Goal: Task Accomplishment & Management: Manage account settings

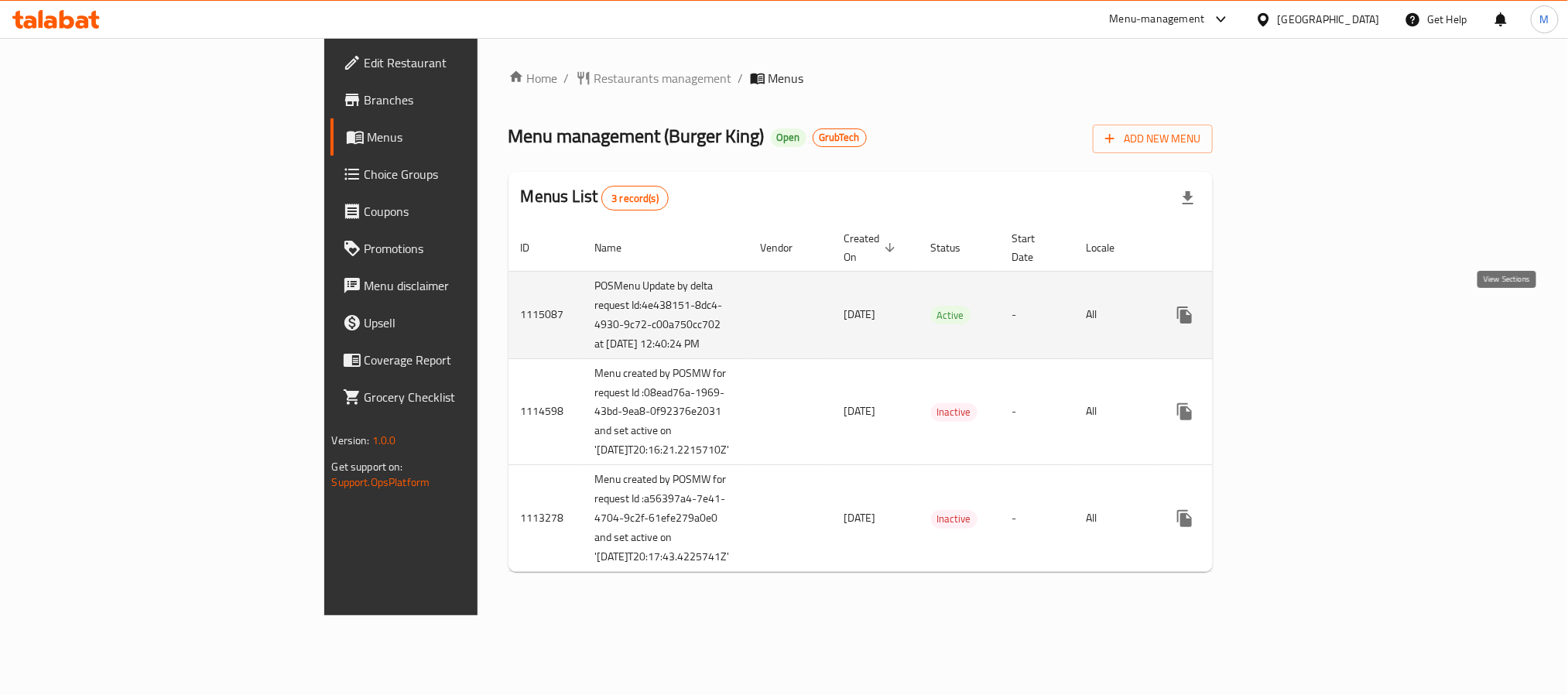
click at [1315, 303] on link "enhanced table" at bounding box center [1297, 315] width 37 height 37
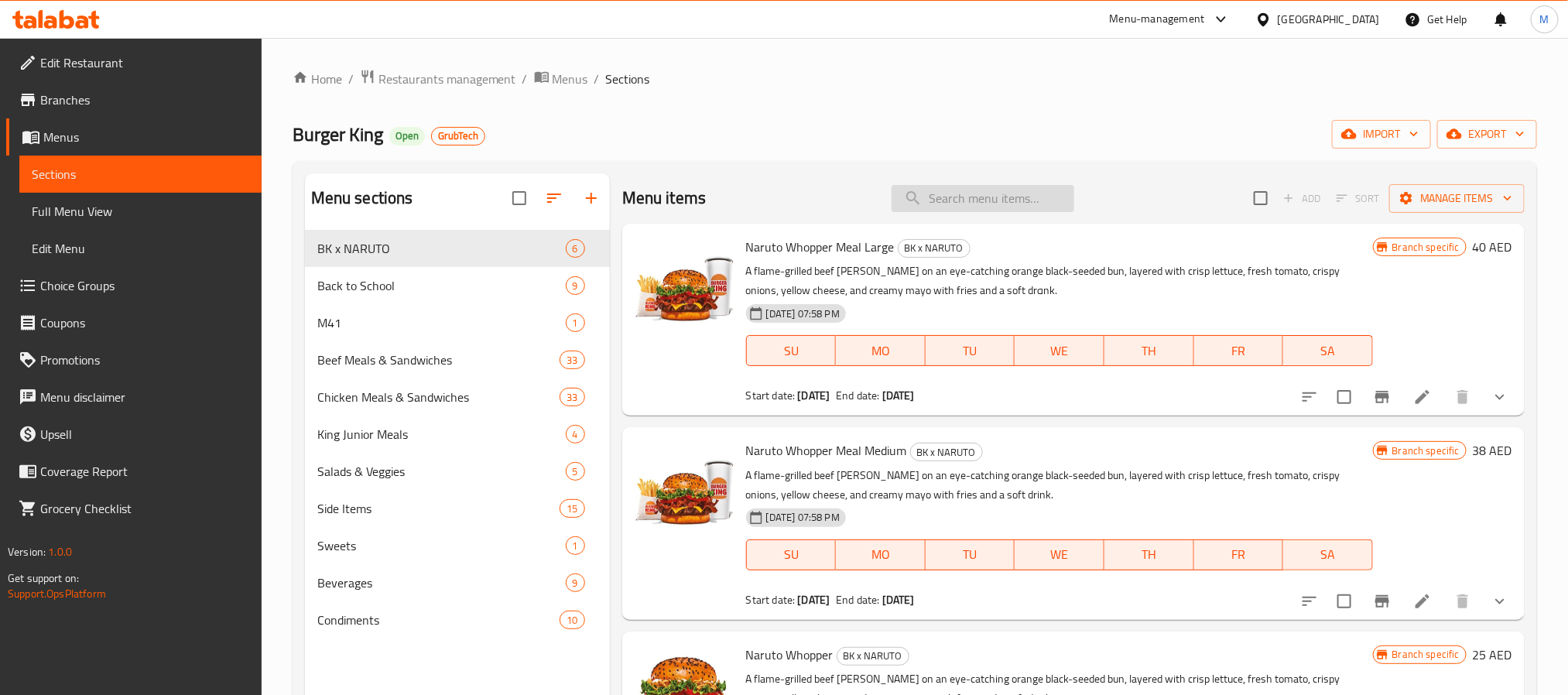
click at [973, 204] on input "search" at bounding box center [983, 199] width 182 height 27
paste input "5 for 32 Beef"
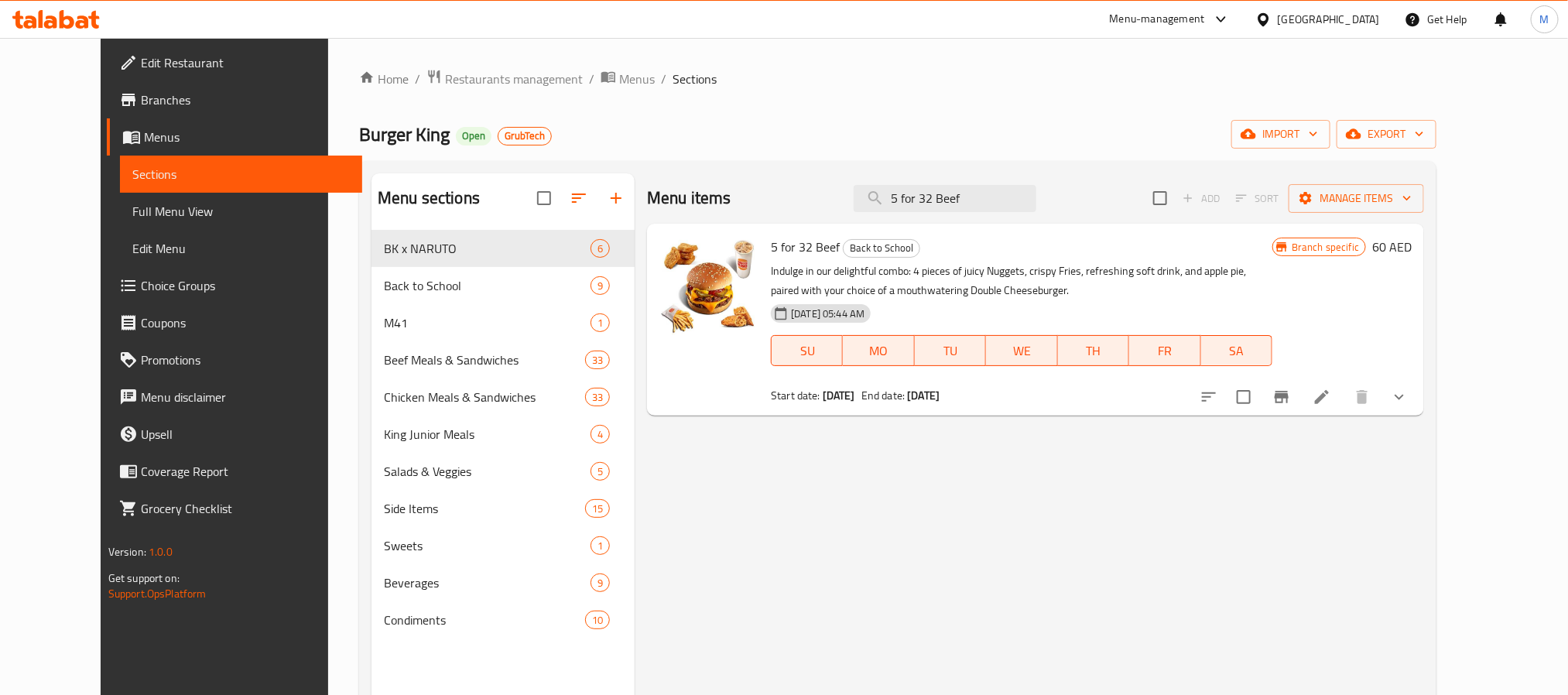
type input "5 for 32 Beef"
click at [1331, 396] on icon at bounding box center [1321, 396] width 18 height 18
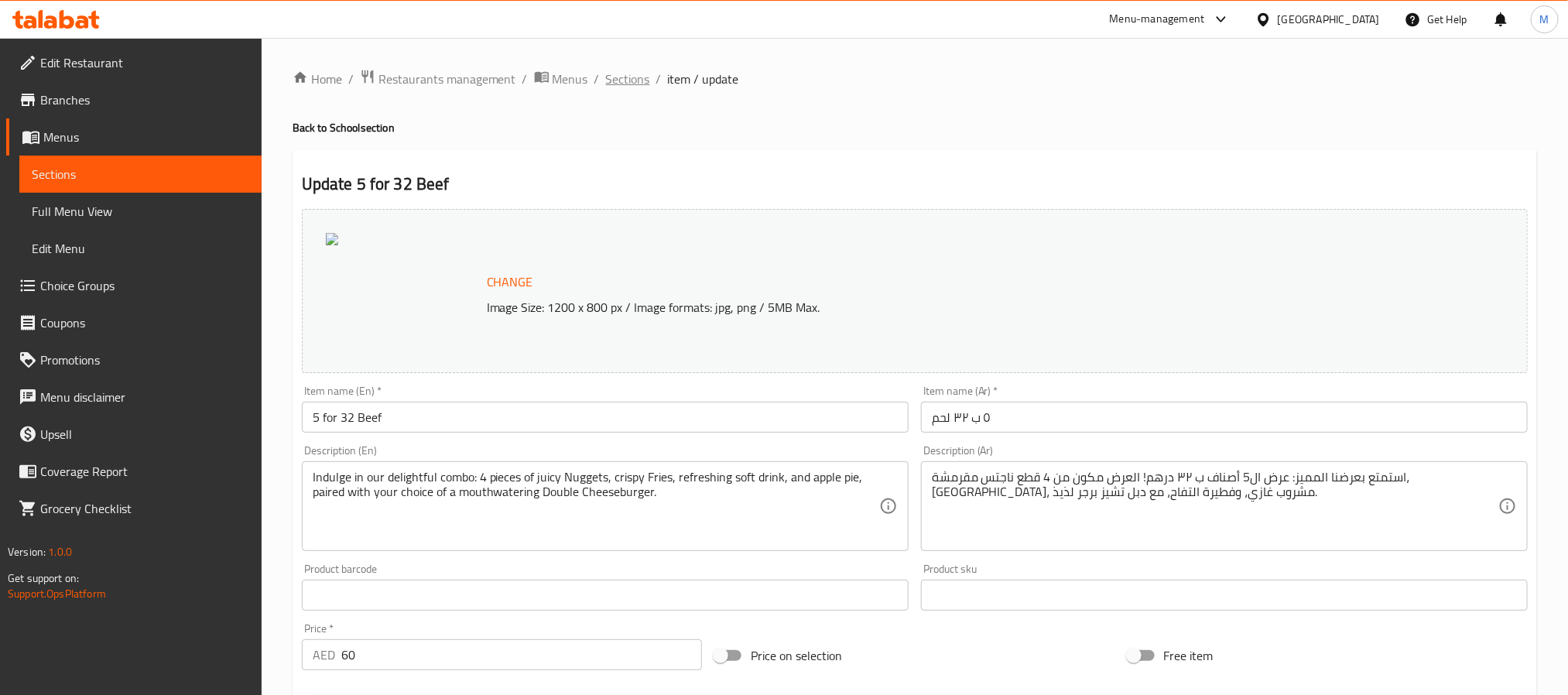
click at [623, 74] on span "Sections" at bounding box center [628, 78] width 44 height 18
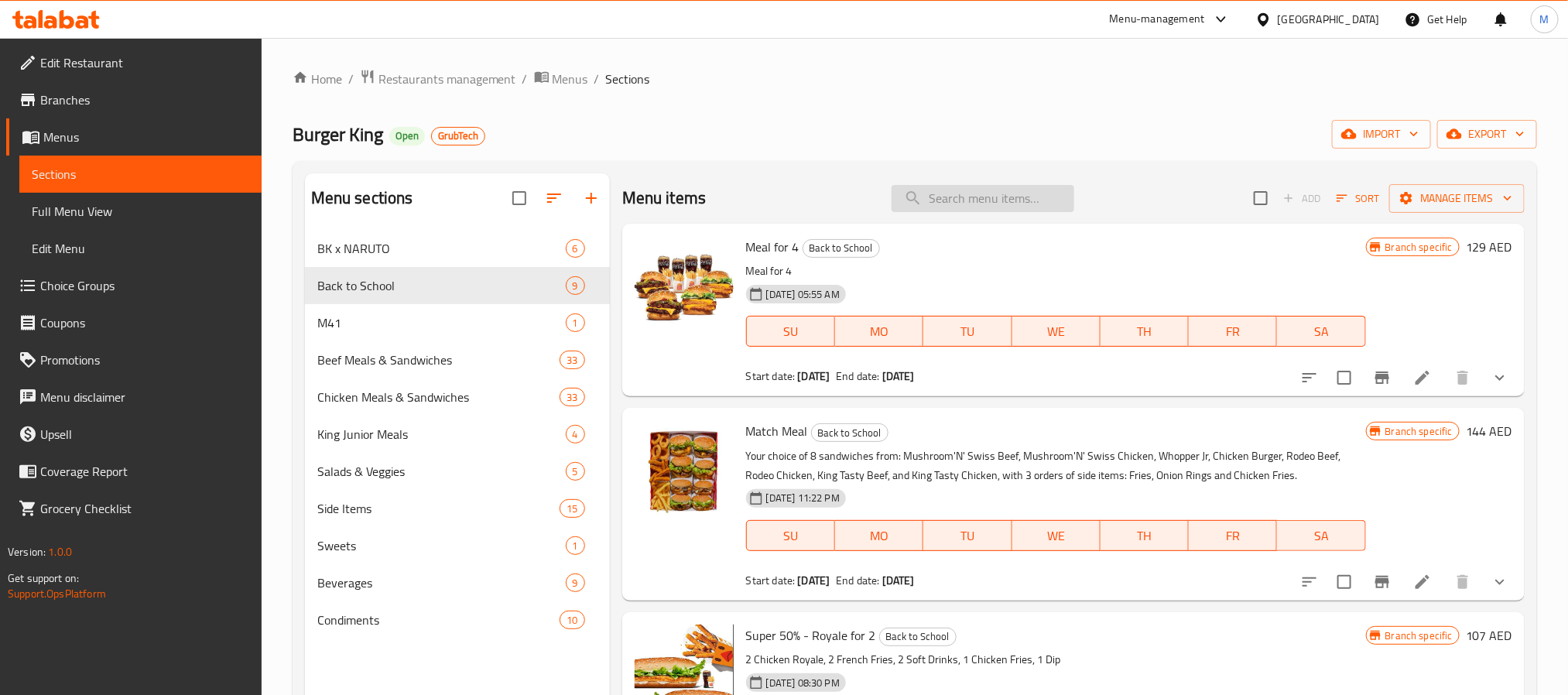
click at [934, 198] on input "search" at bounding box center [983, 199] width 182 height 27
paste input "1815716613"
type input "1815716613"
paste input "King Box for 3 persons"
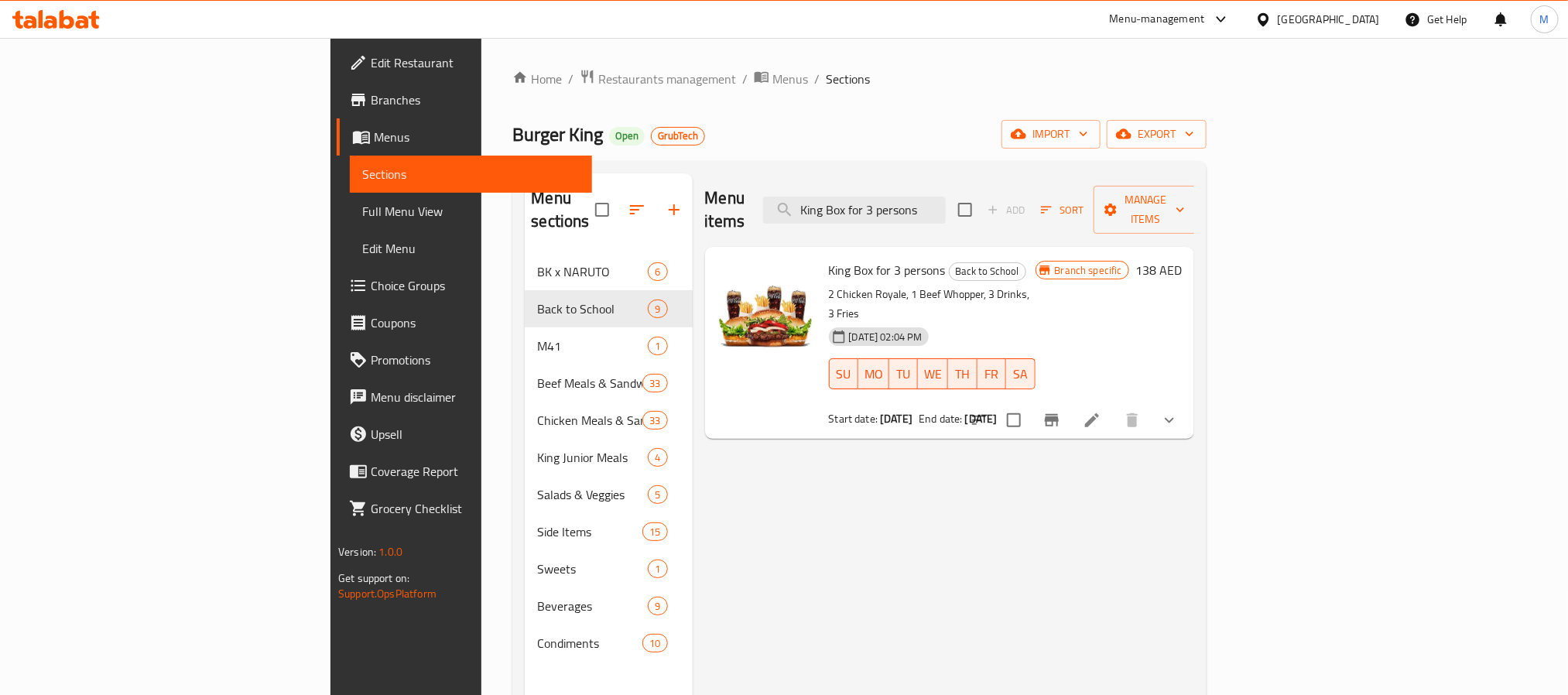
type input "King Box for 3 persons"
click at [1101, 412] on icon at bounding box center [1092, 420] width 18 height 18
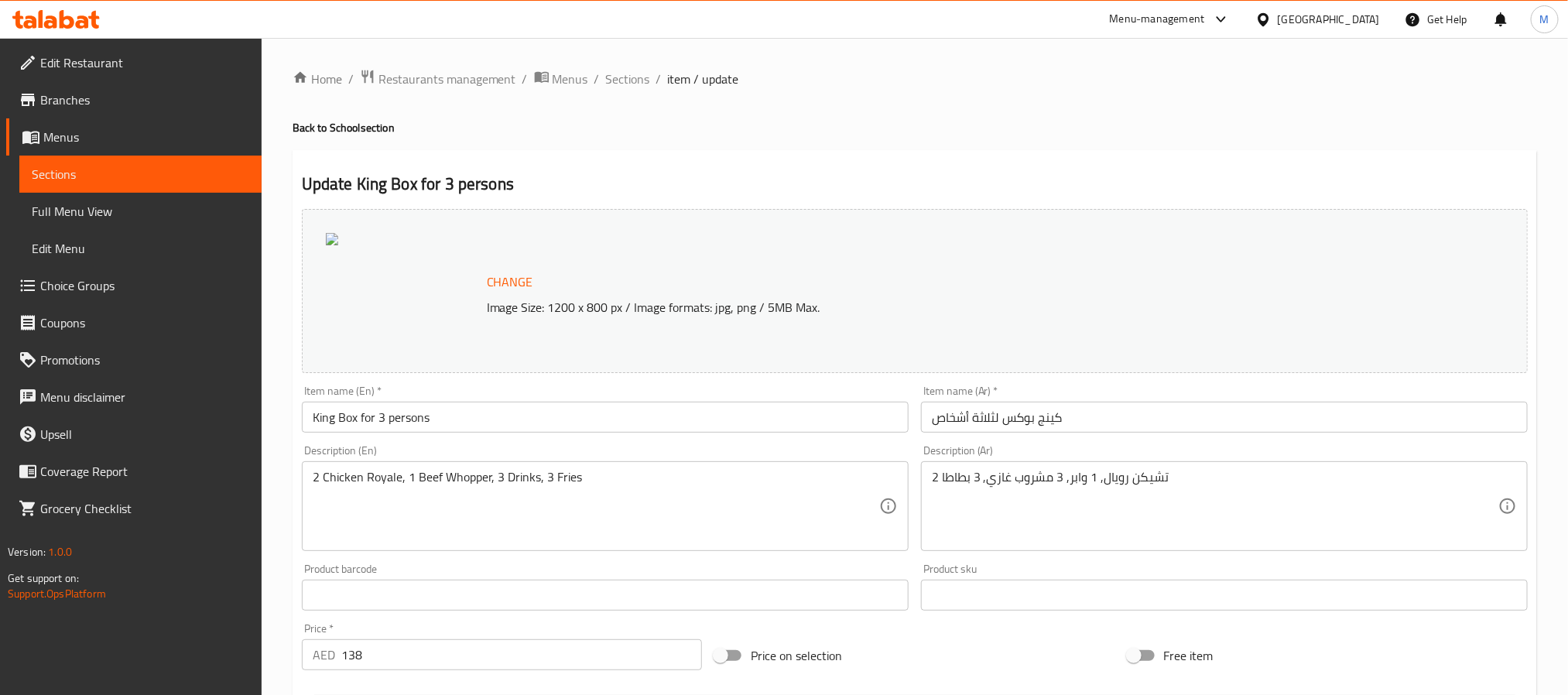
click at [86, 105] on span "Branches" at bounding box center [144, 99] width 209 height 18
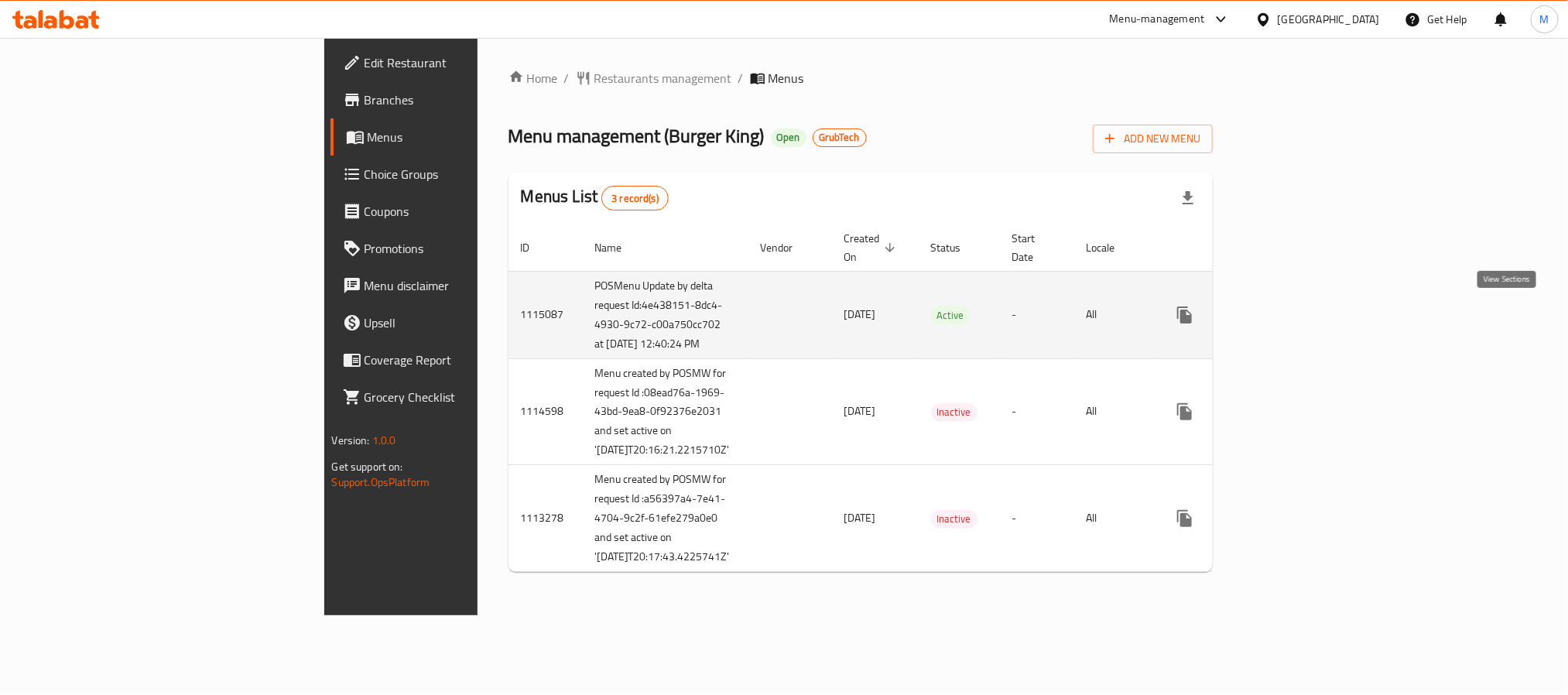
click at [1305, 316] on icon "enhanced table" at bounding box center [1296, 315] width 18 height 18
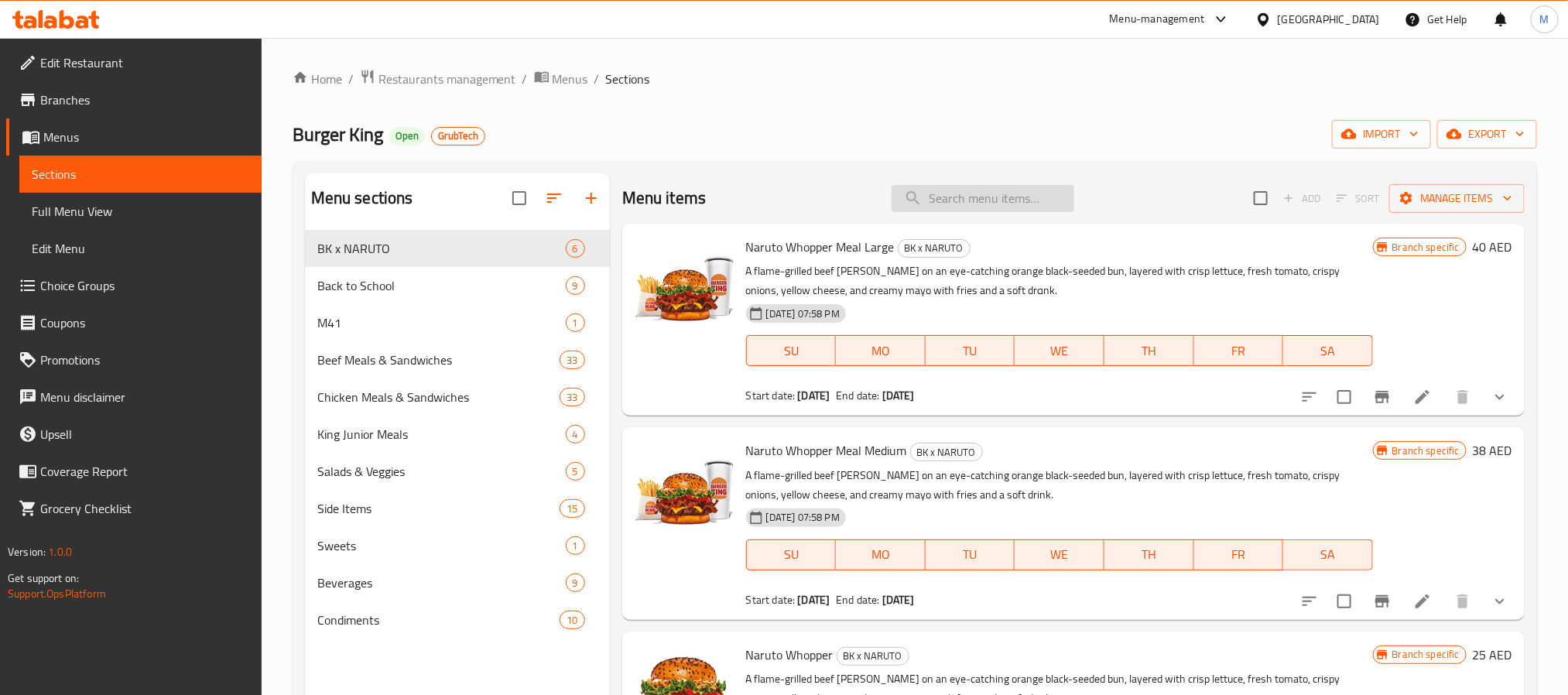
click at [946, 188] on input "search" at bounding box center [983, 199] width 182 height 27
paste input "King Box for 3 persons"
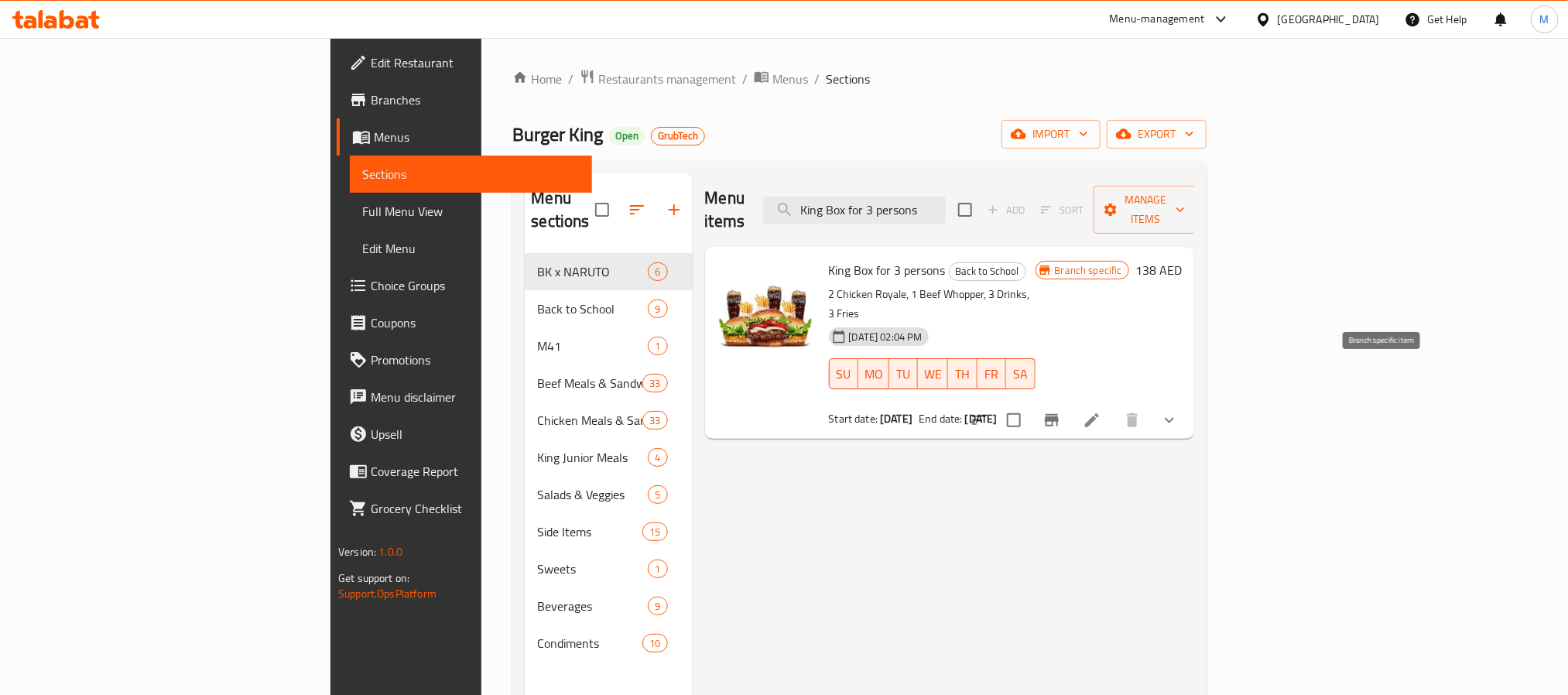
type input "King Box for 3 persons"
click at [1101, 412] on icon at bounding box center [1092, 420] width 18 height 18
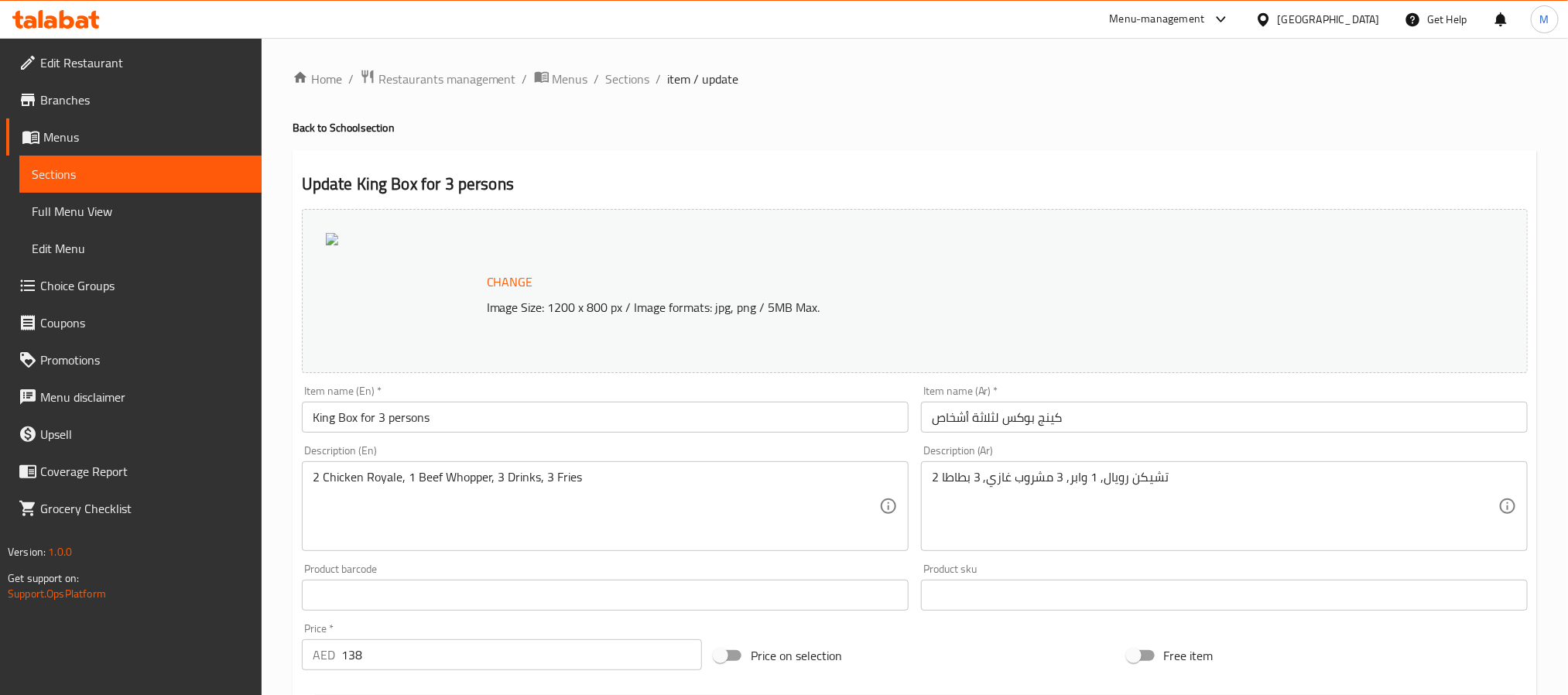
click at [94, 103] on span "Branches" at bounding box center [144, 99] width 209 height 18
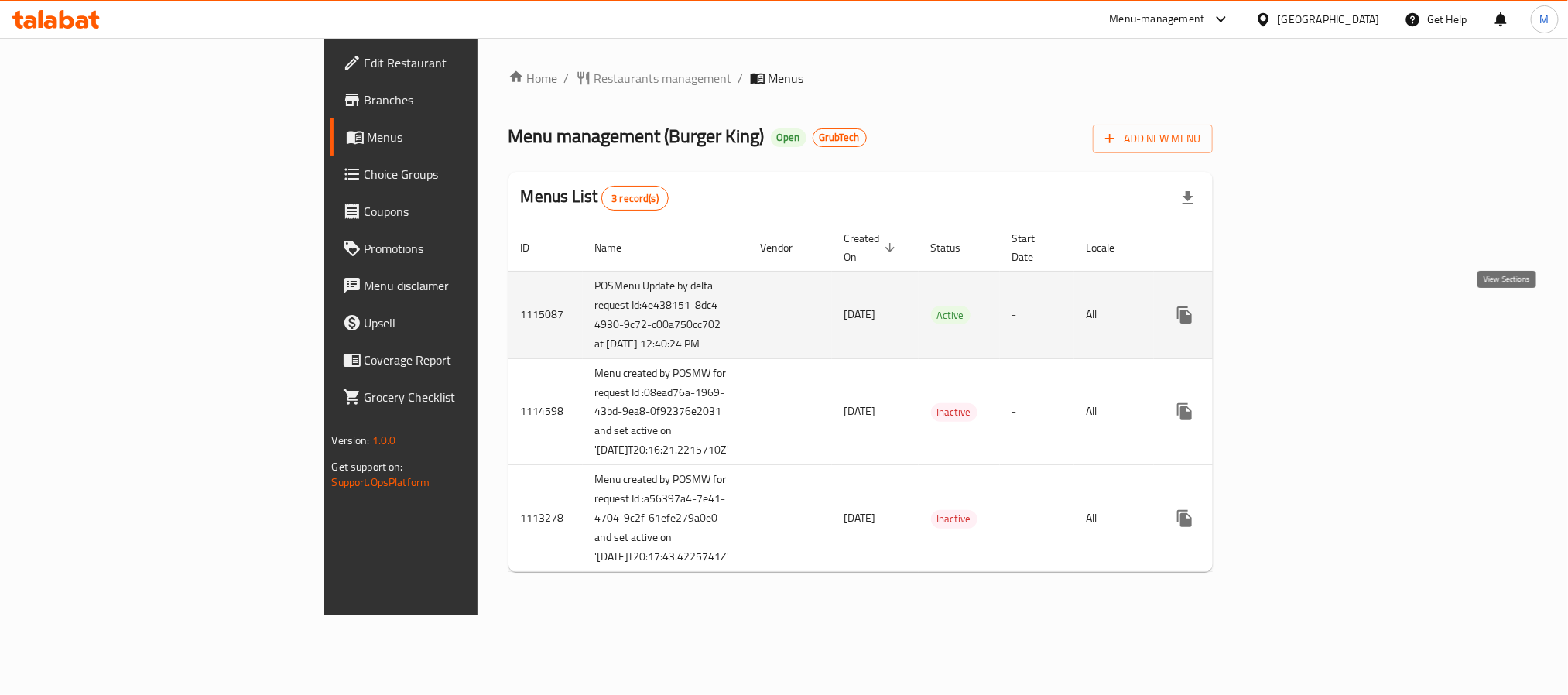
click at [1305, 312] on icon "enhanced table" at bounding box center [1296, 315] width 18 height 18
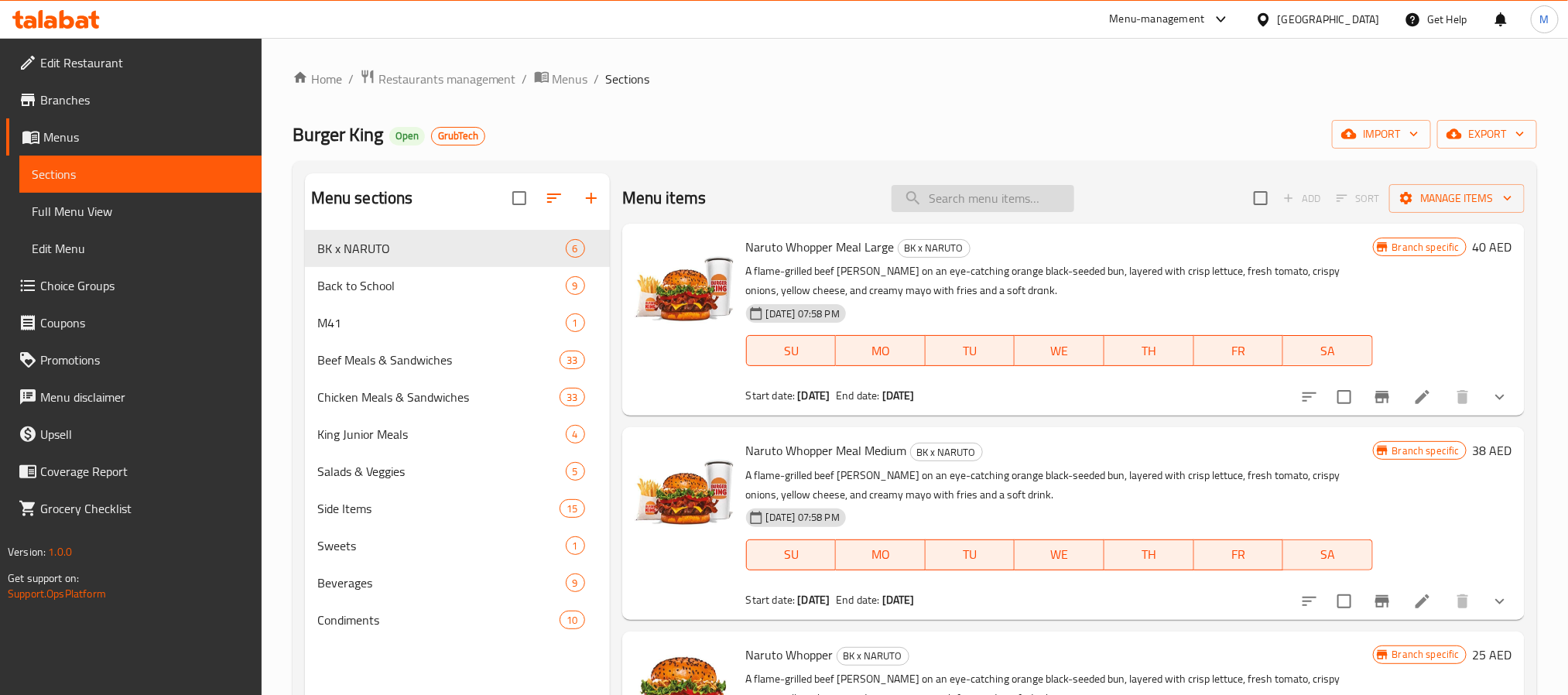
click at [936, 199] on input "search" at bounding box center [983, 199] width 182 height 27
paste input "King Box for 3 persons"
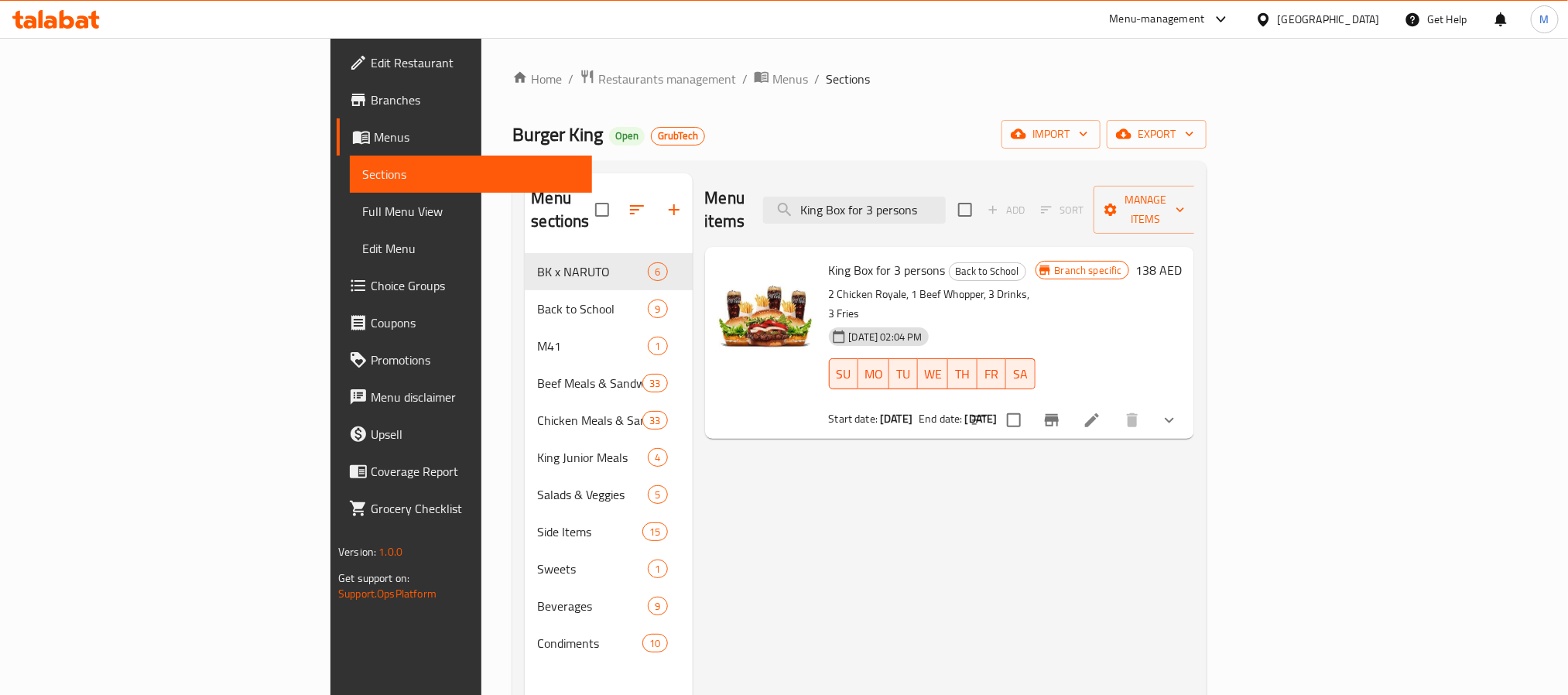
type input "King Box for 3 persons"
click at [1114, 407] on li at bounding box center [1092, 420] width 43 height 28
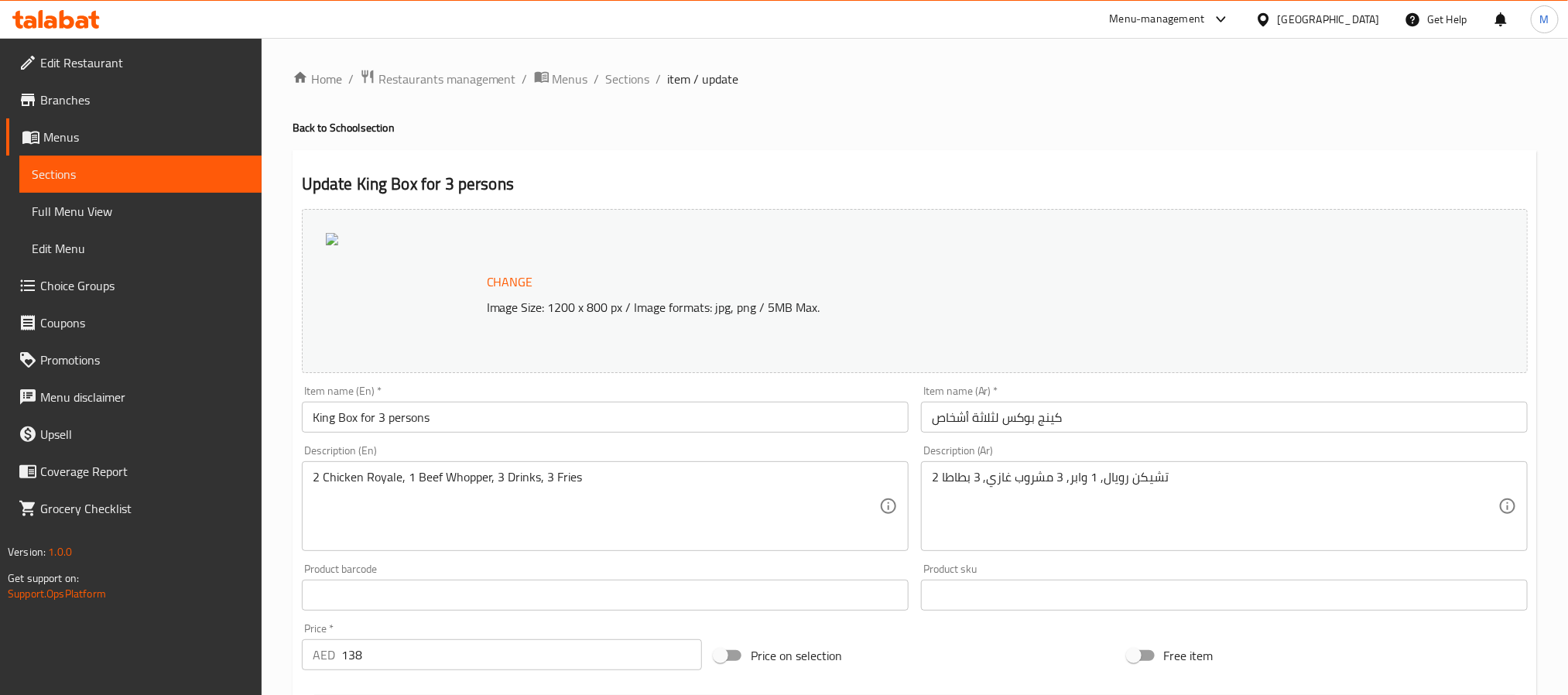
click at [79, 94] on span "Branches" at bounding box center [144, 99] width 209 height 18
